Goal: Task Accomplishment & Management: Use online tool/utility

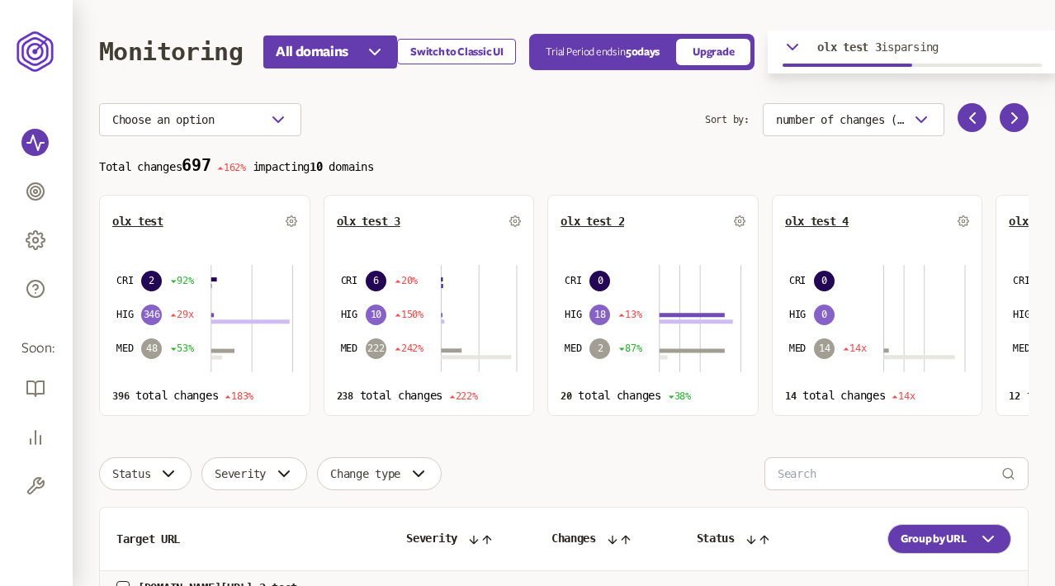
click at [452, 51] on button "Switch to Classic UI" at bounding box center [456, 52] width 119 height 26
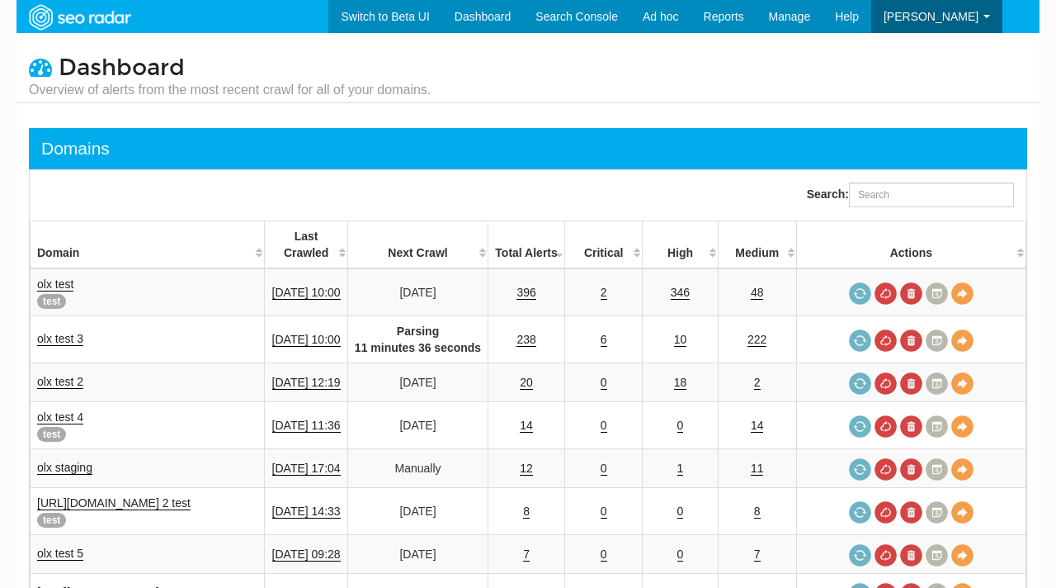
select select "25"
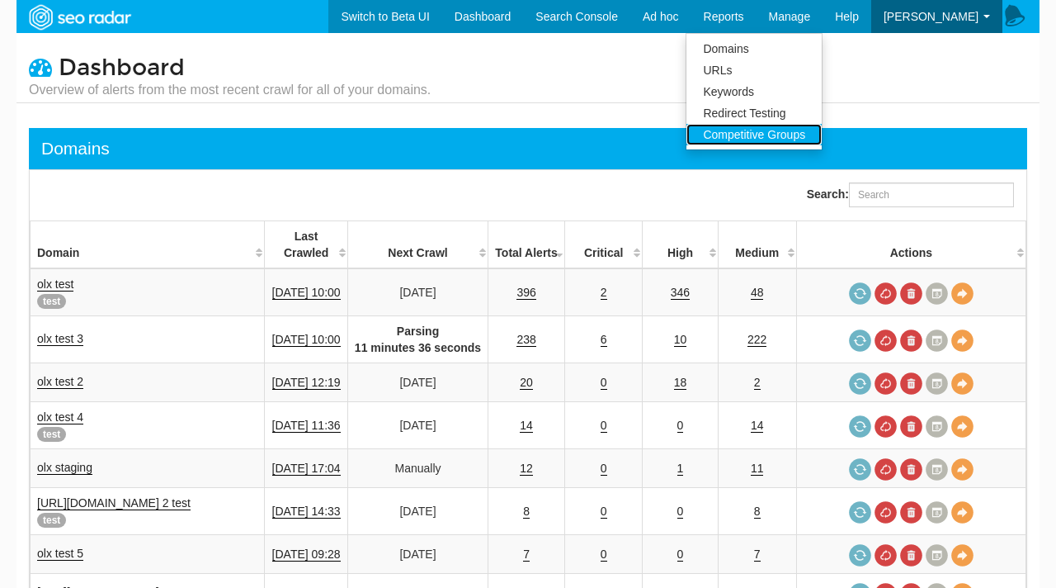
click at [796, 134] on link "Competitive Groups" at bounding box center [754, 134] width 135 height 21
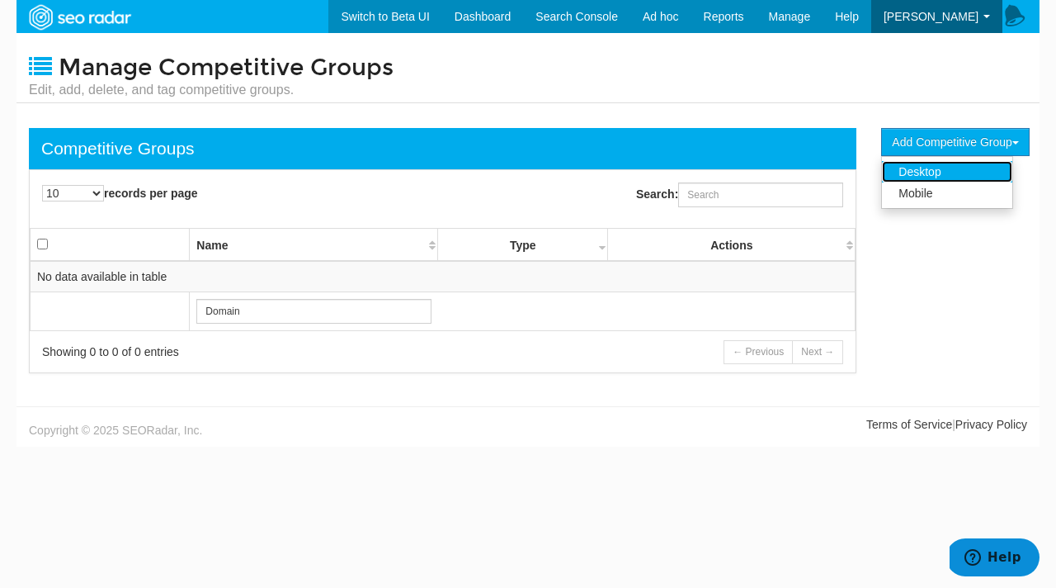
click at [935, 165] on link "Desktop" at bounding box center [947, 171] width 130 height 21
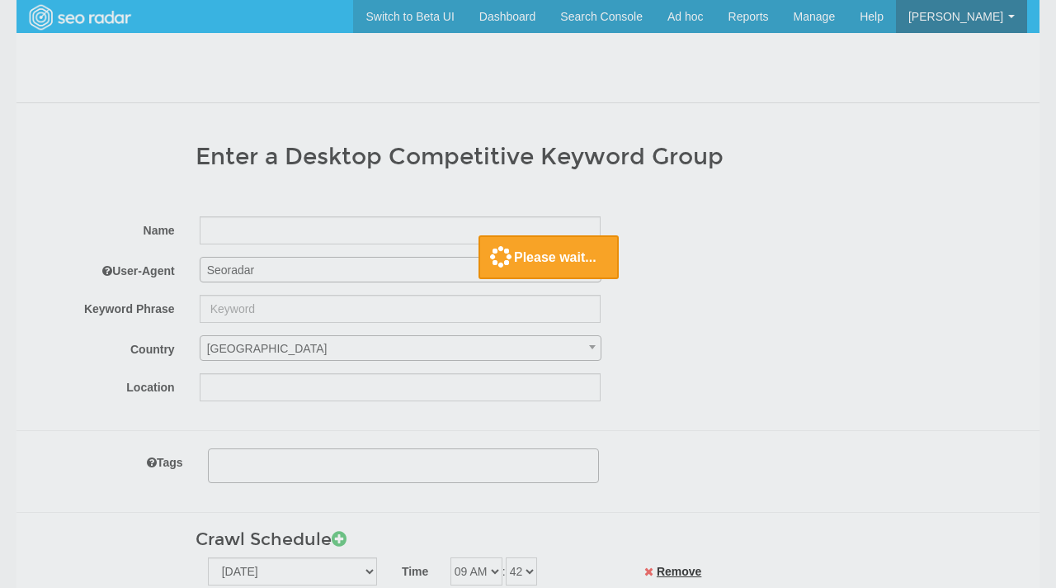
select select
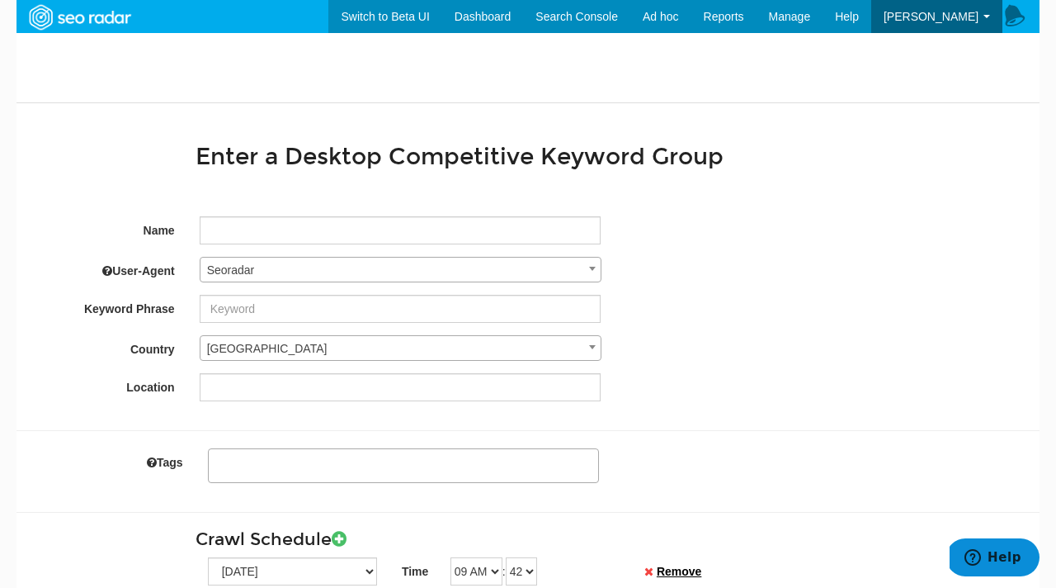
click at [262, 276] on span "Seoradar" at bounding box center [401, 269] width 400 height 23
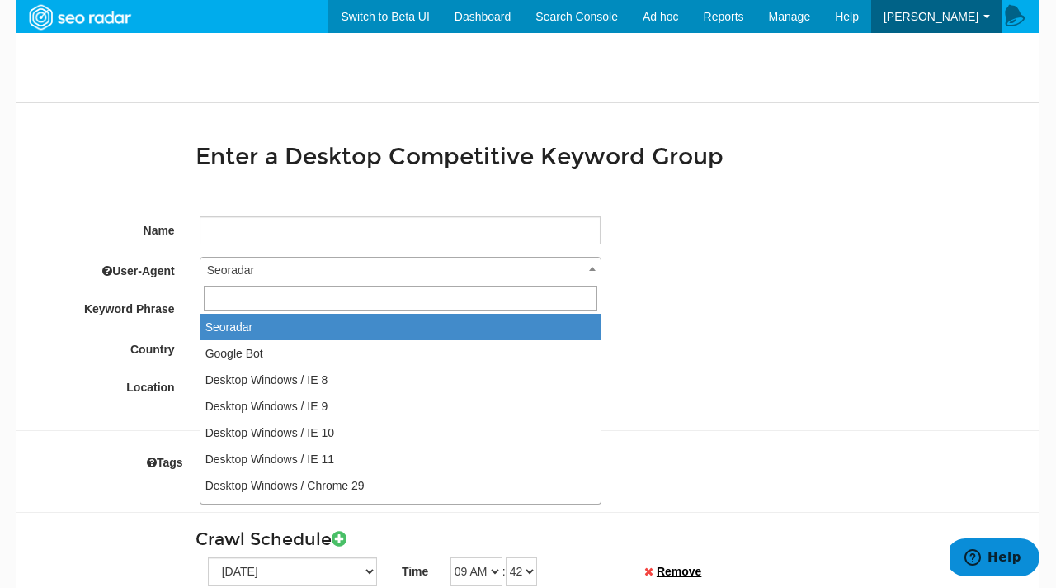
click at [124, 229] on label "Name" at bounding box center [102, 227] width 171 height 22
click at [276, 266] on span "Seoradar" at bounding box center [401, 269] width 400 height 23
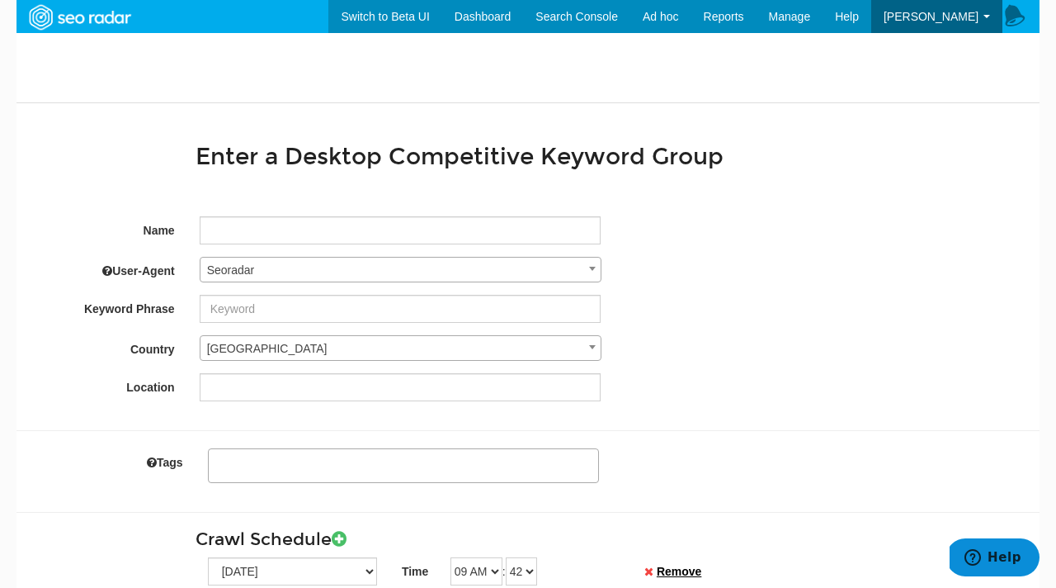
click at [696, 302] on div "Keyword Phrase" at bounding box center [528, 309] width 1023 height 28
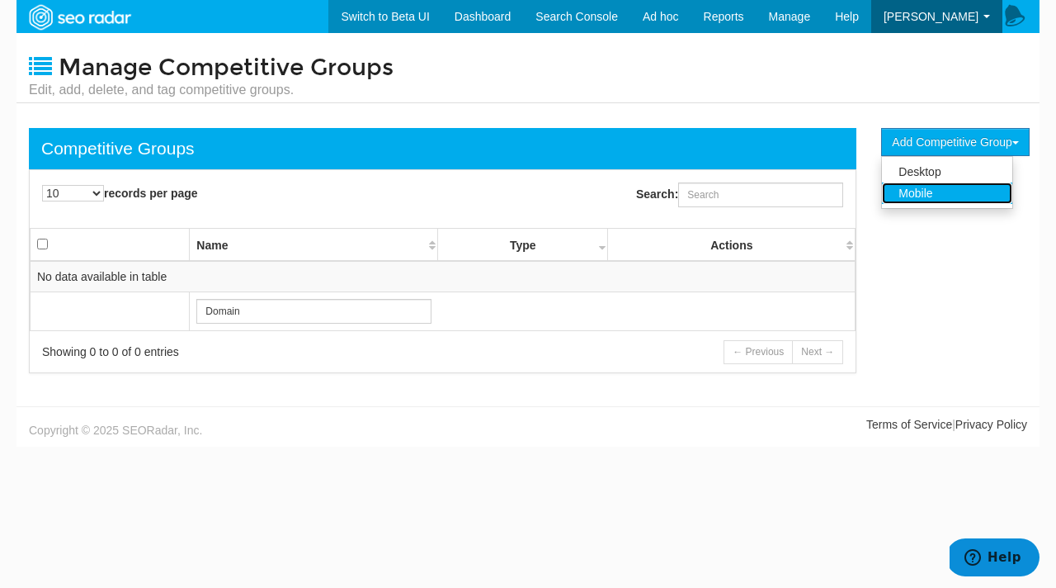
click at [926, 189] on link "Mobile" at bounding box center [947, 192] width 130 height 21
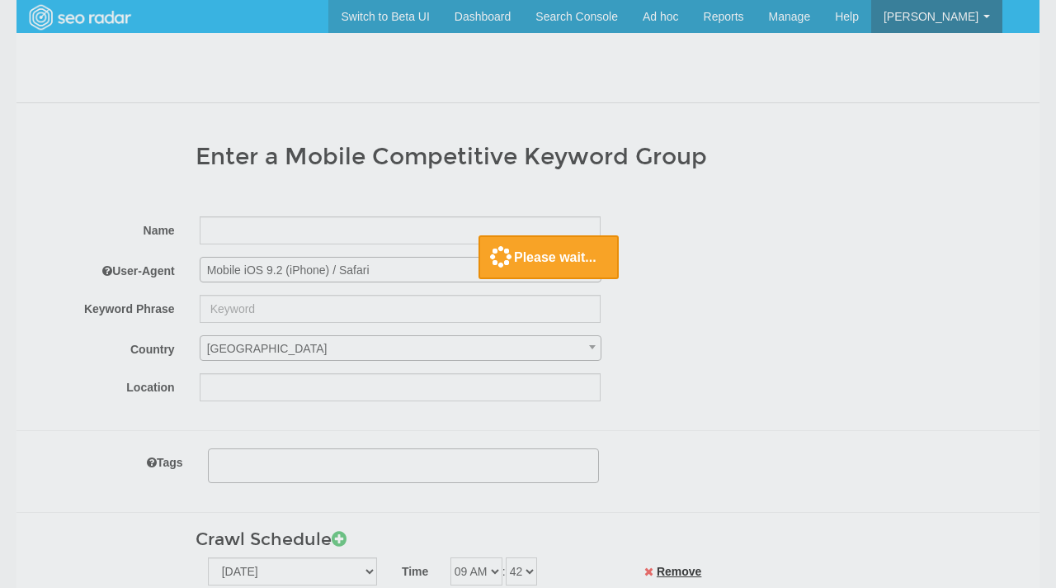
select select
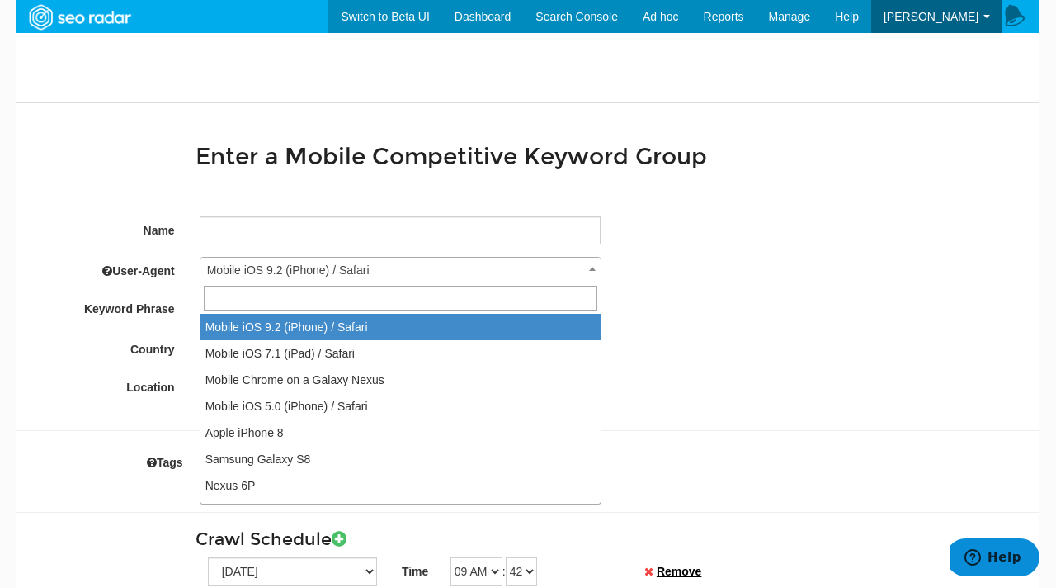
click at [447, 271] on span "Mobile iOS 9.2 (iPhone) / Safari" at bounding box center [401, 269] width 400 height 23
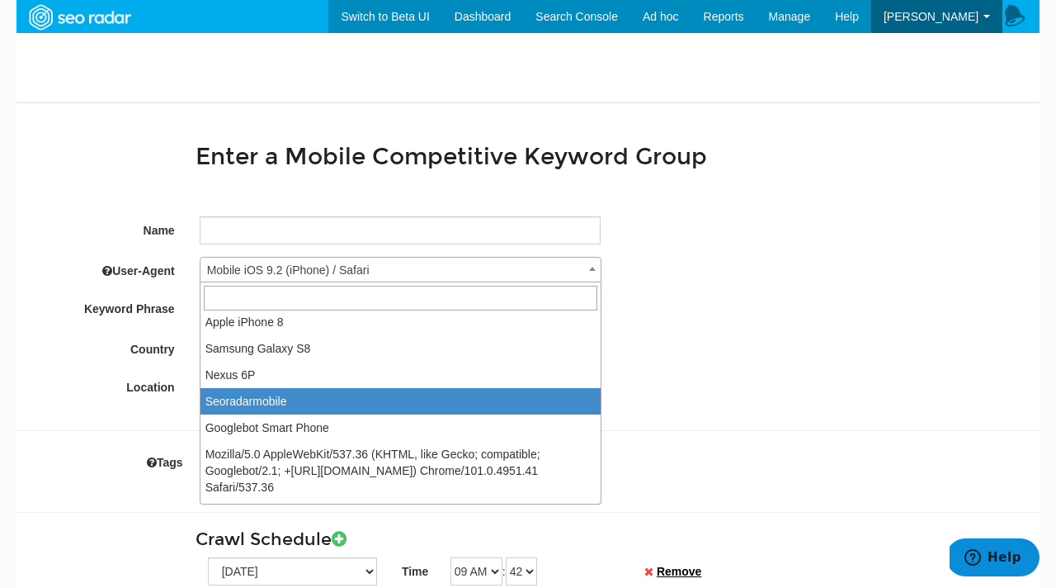
scroll to position [160, 0]
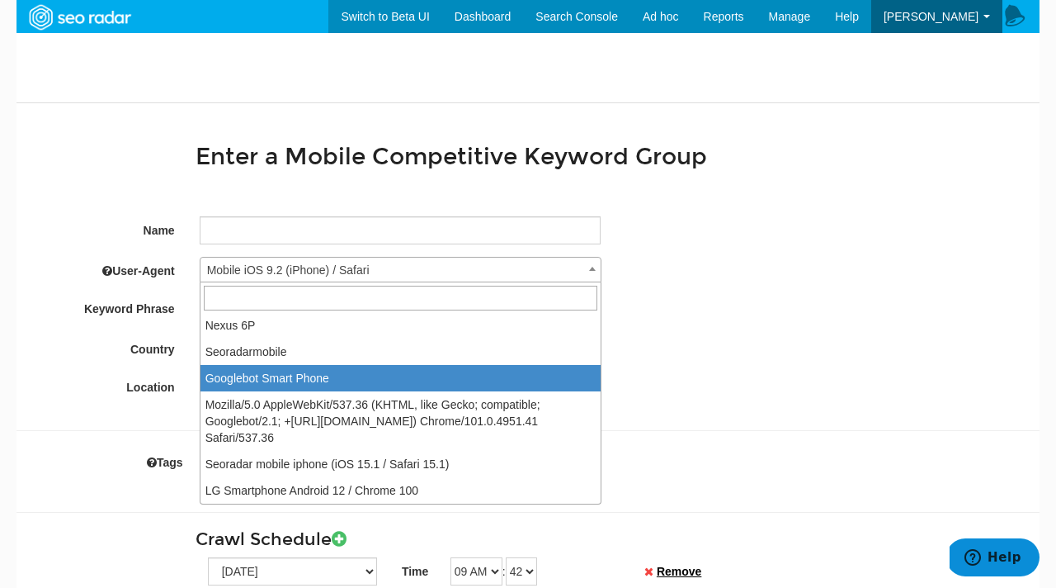
select select "Mozilla/5.0 (Linux; Android 6.0.1; Nexus 5X Build/MMB29P) AppleWebKit/537.36 (K…"
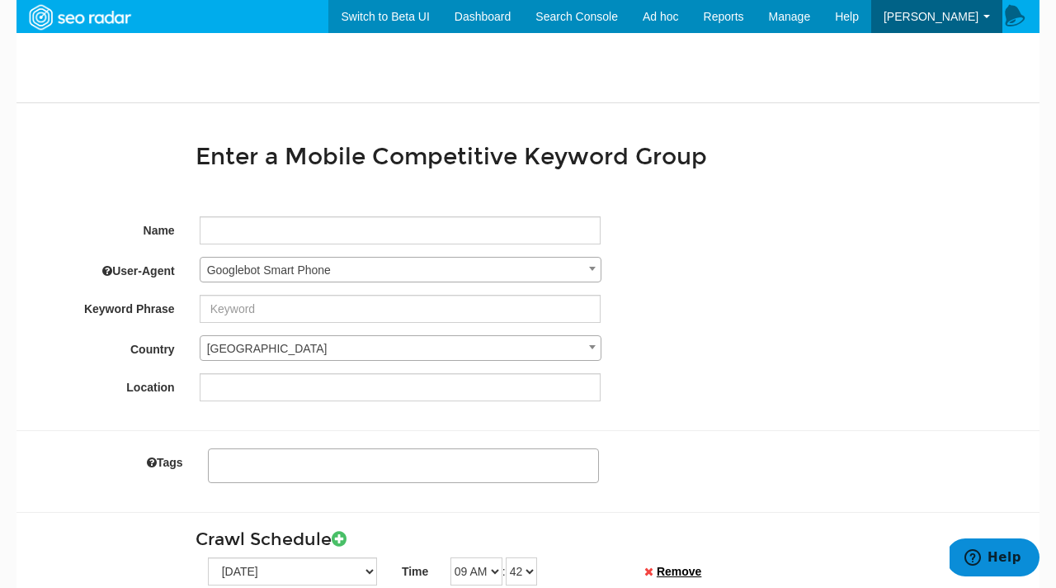
click at [729, 295] on div "Keyword Phrase" at bounding box center [528, 309] width 1023 height 28
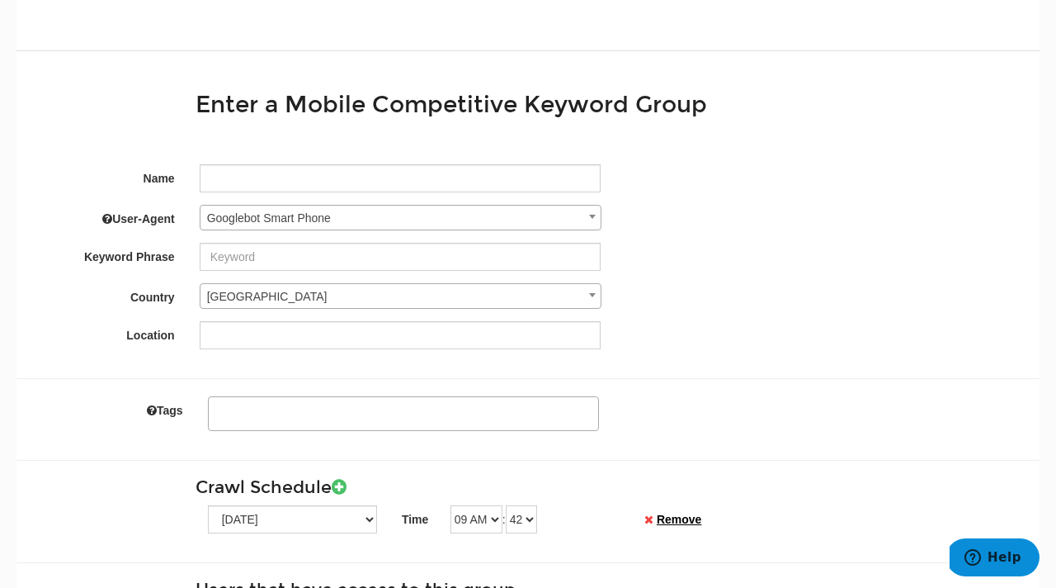
scroll to position [60, 0]
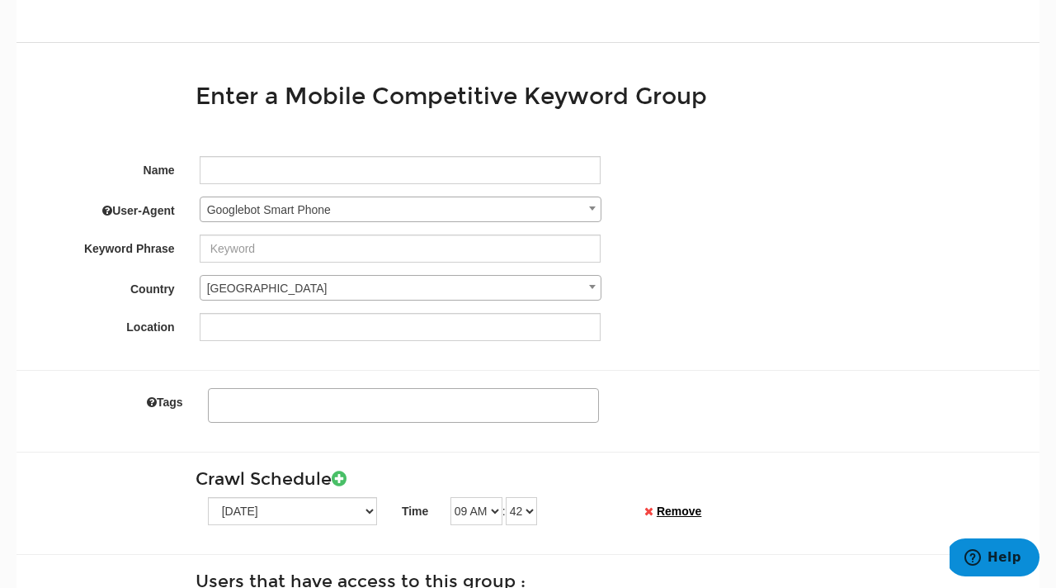
click at [694, 141] on div at bounding box center [528, 131] width 1023 height 26
